Goal: Entertainment & Leisure: Consume media (video, audio)

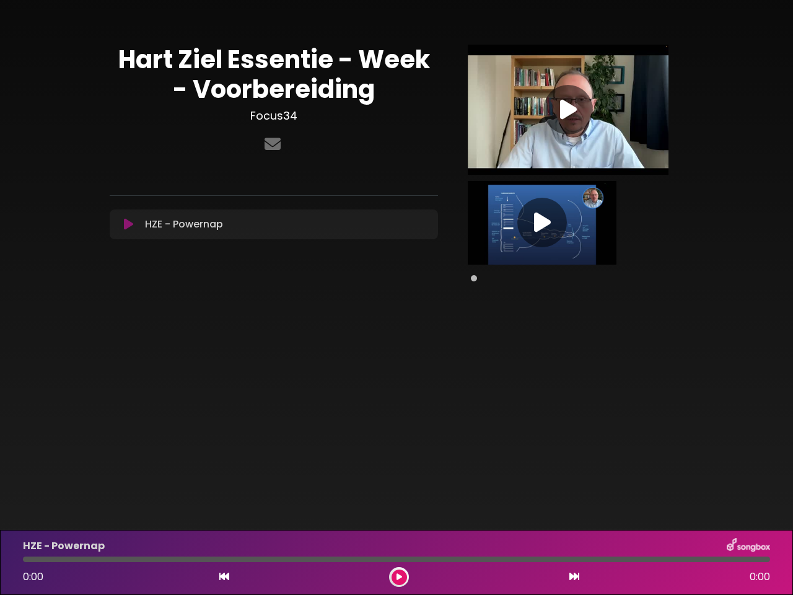
click at [397, 298] on div "[PERSON_NAME] [PERSON_NAME] Essentie - Week - Voorbereiding Focus34" at bounding box center [397, 158] width 574 height 286
click at [128, 224] on icon at bounding box center [128, 224] width 9 height 12
click at [568, 110] on icon at bounding box center [568, 110] width 17 height 22
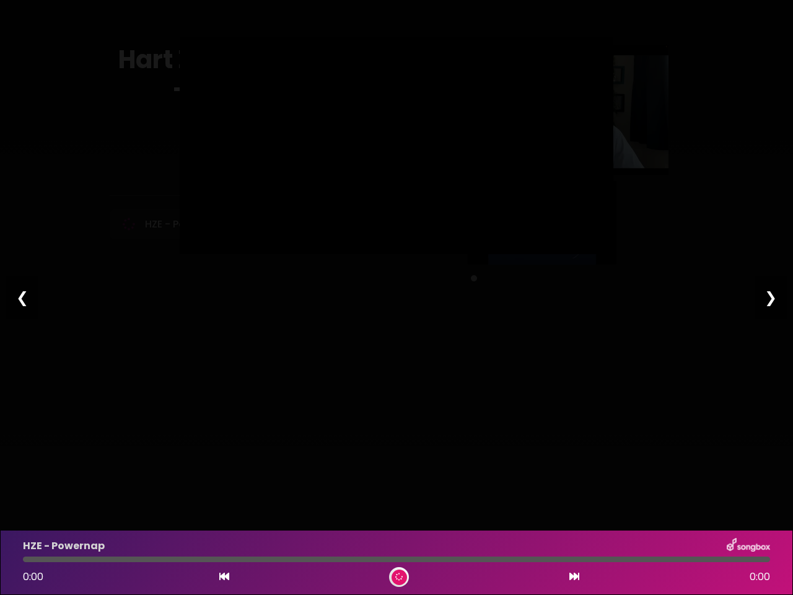
click at [542, 223] on div at bounding box center [397, 145] width 434 height 217
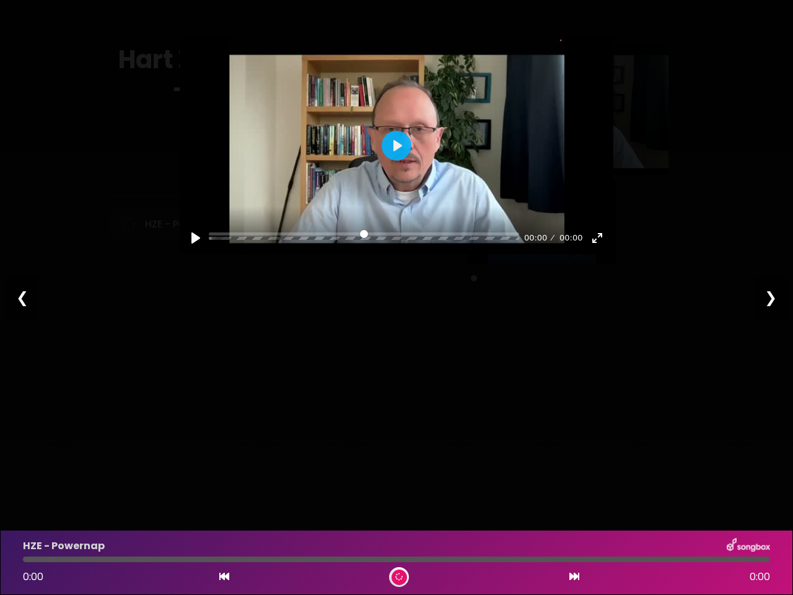
click at [224, 577] on icon at bounding box center [224, 577] width 10 height 10
click at [575, 577] on icon at bounding box center [575, 577] width 10 height 10
